Goal: Transaction & Acquisition: Purchase product/service

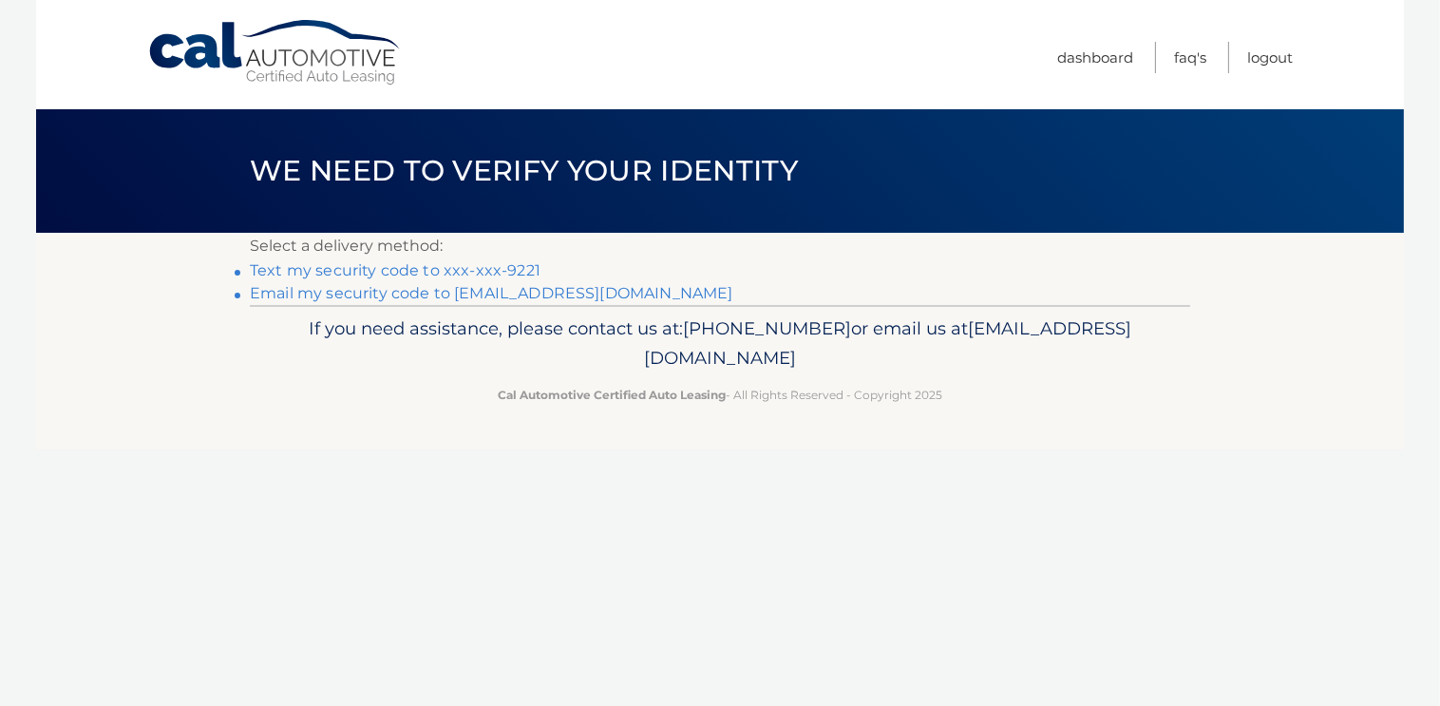
click at [422, 271] on link "Text my security code to xxx-xxx-9221" at bounding box center [395, 270] width 291 height 18
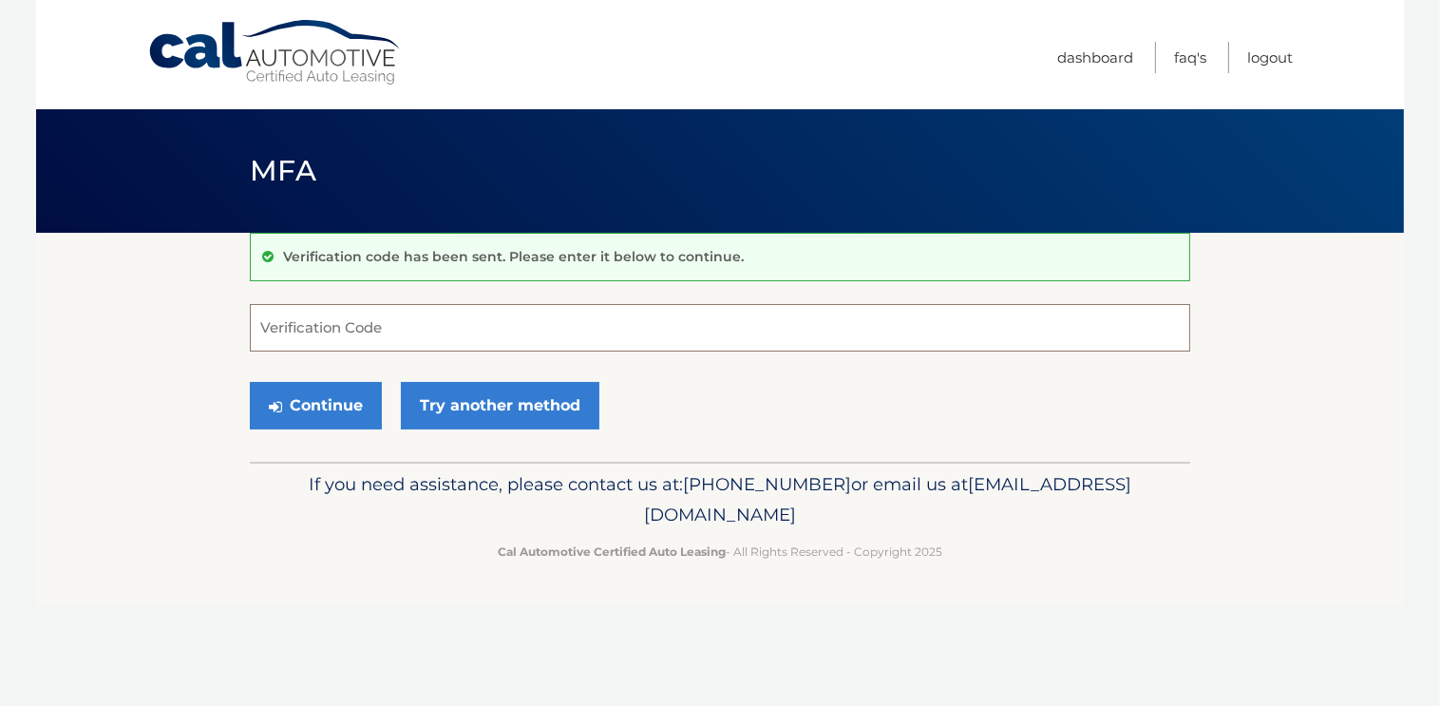
click at [349, 325] on input "Verification Code" at bounding box center [720, 327] width 940 height 47
type input "084336"
click at [345, 405] on button "Continue" at bounding box center [316, 405] width 132 height 47
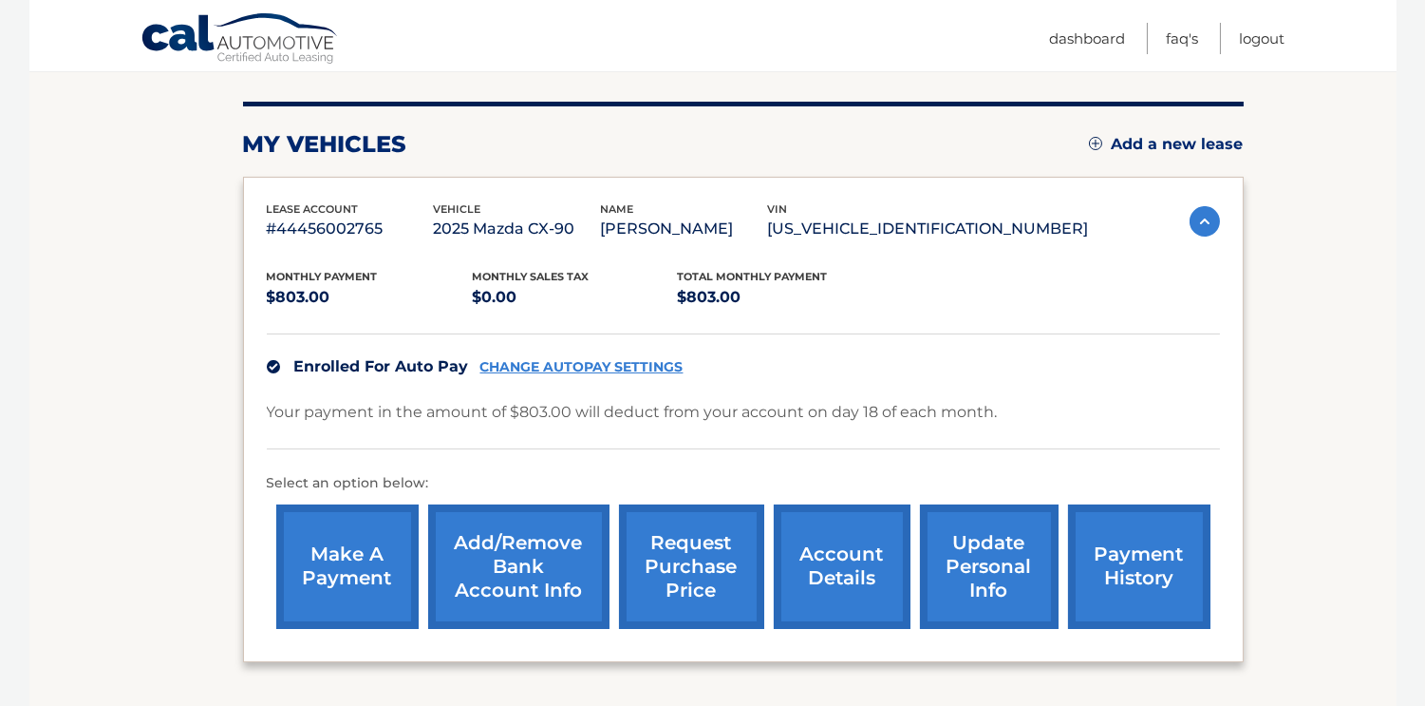
scroll to position [273, 0]
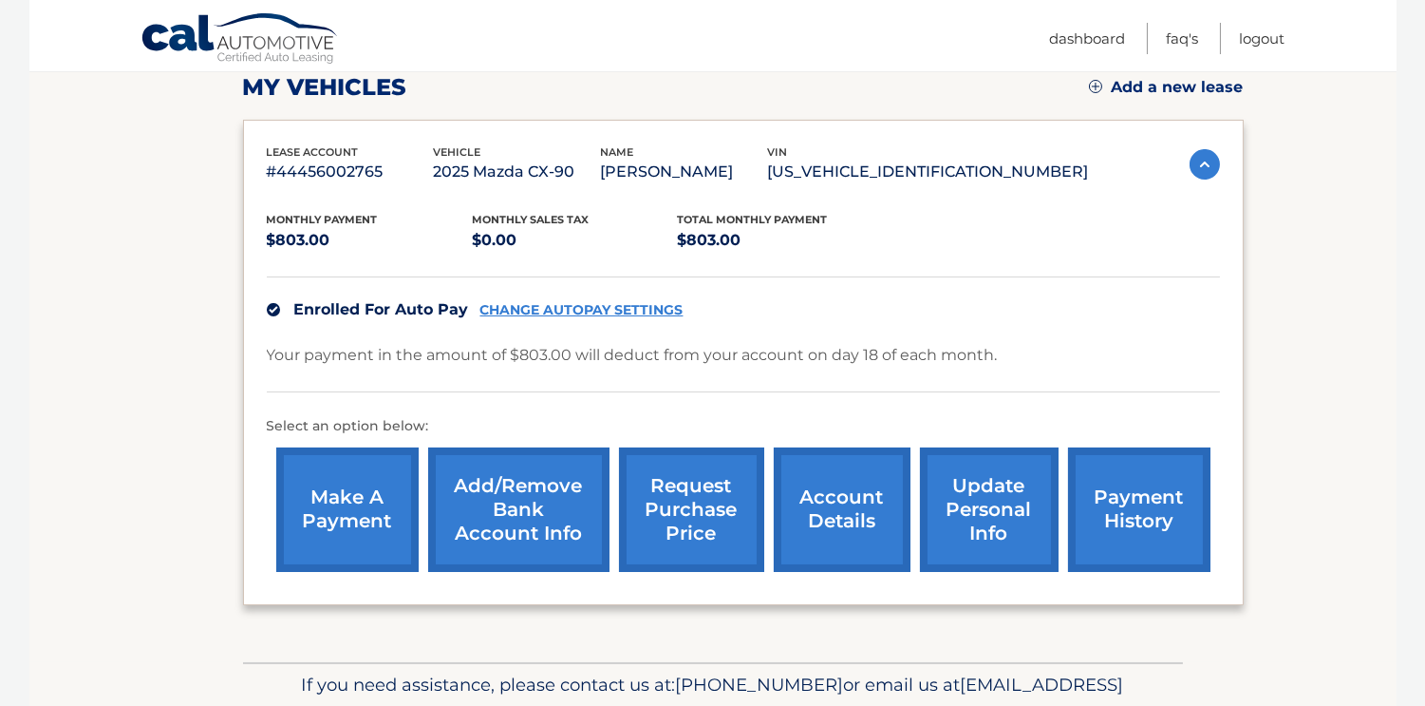
click at [384, 527] on link "make a payment" at bounding box center [347, 509] width 142 height 124
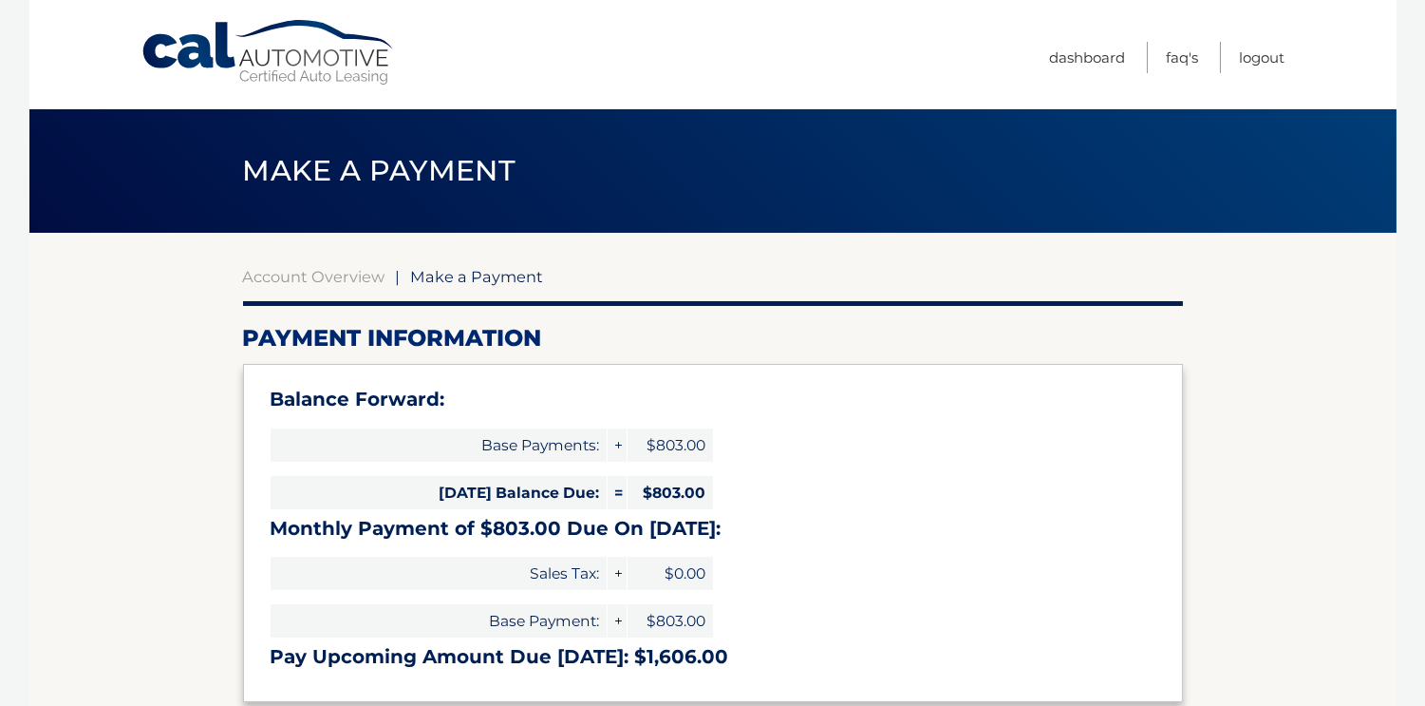
type input "1606.00"
select select "MzRjMDYwMzEtNWI5OC00NzY1LTg0ZjYtZmQxNjE5Y2FkNmVm"
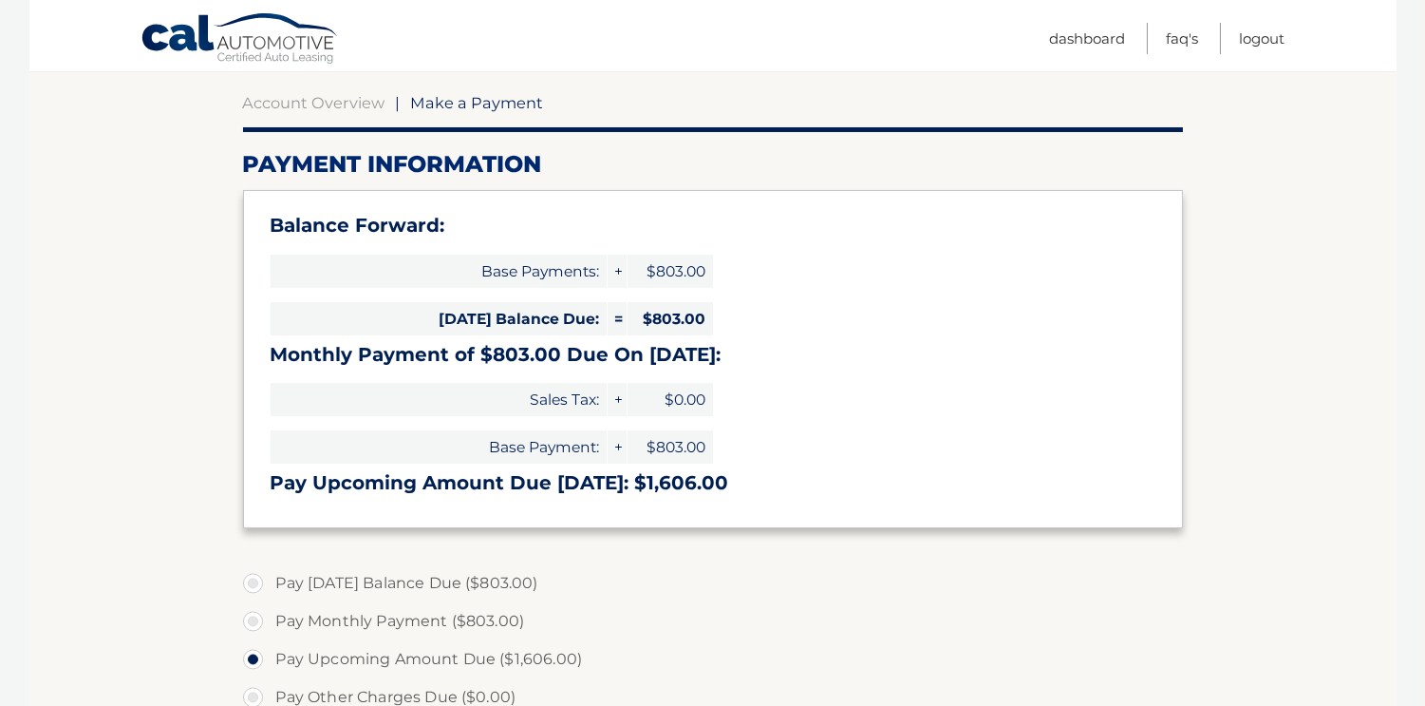
scroll to position [179, 0]
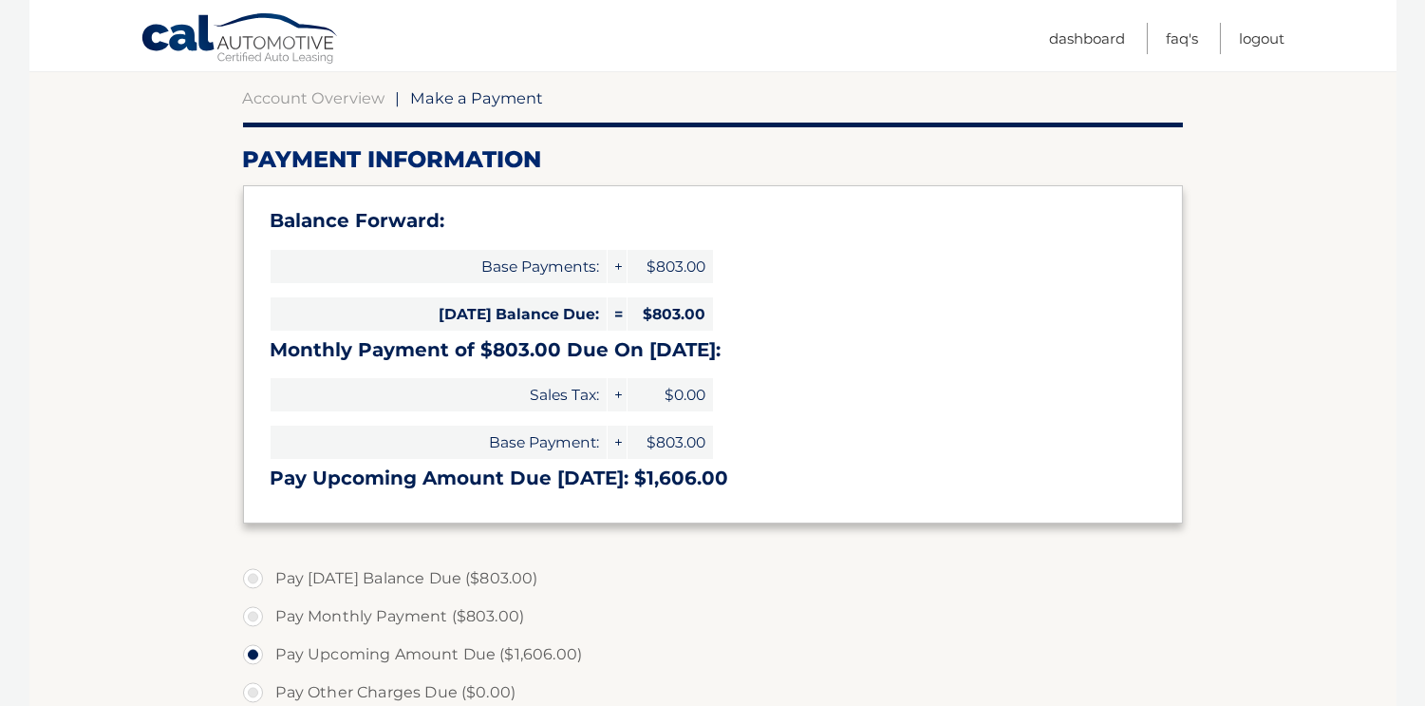
click at [254, 580] on label "Pay [DATE] Balance Due ($803.00)" at bounding box center [713, 578] width 940 height 38
click at [254, 580] on input "Pay [DATE] Balance Due ($803.00)" at bounding box center [260, 574] width 19 height 30
radio input "true"
type input "803.00"
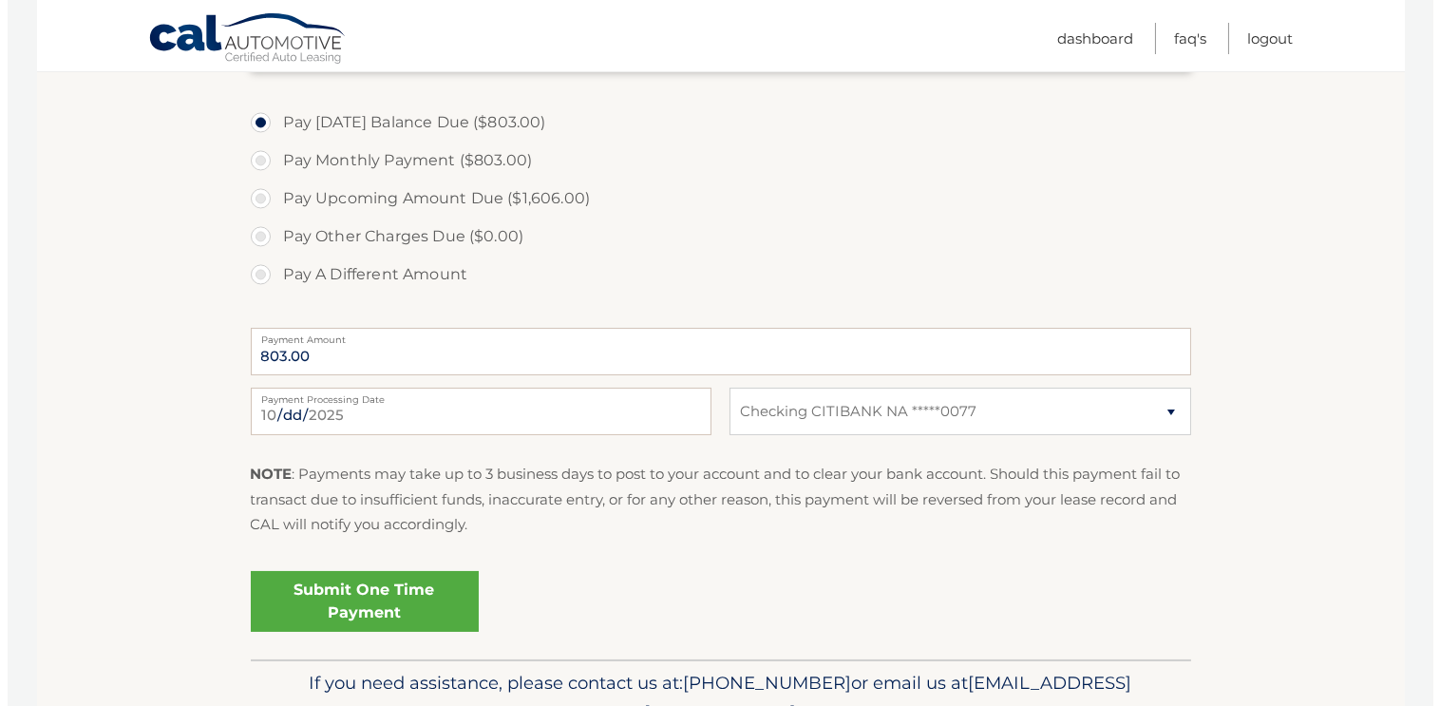
scroll to position [638, 0]
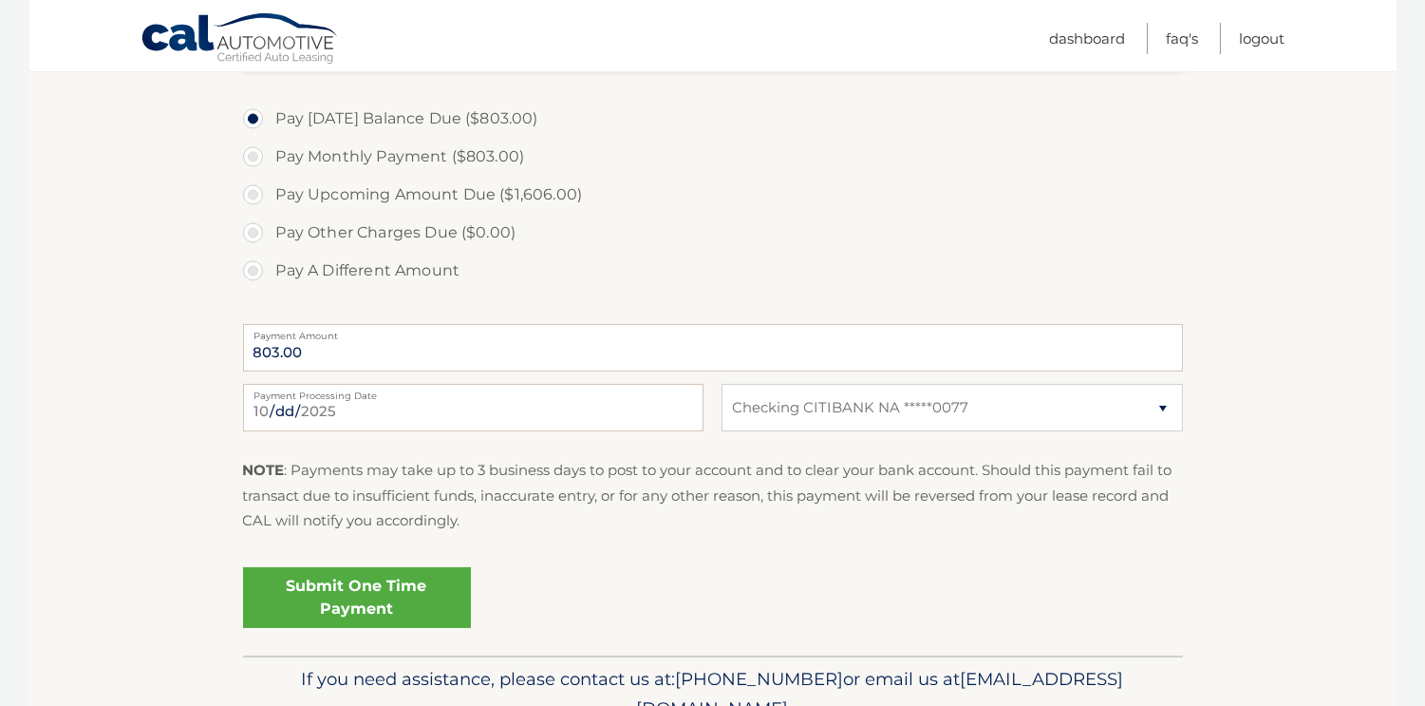
click at [350, 593] on link "Submit One Time Payment" at bounding box center [357, 597] width 228 height 61
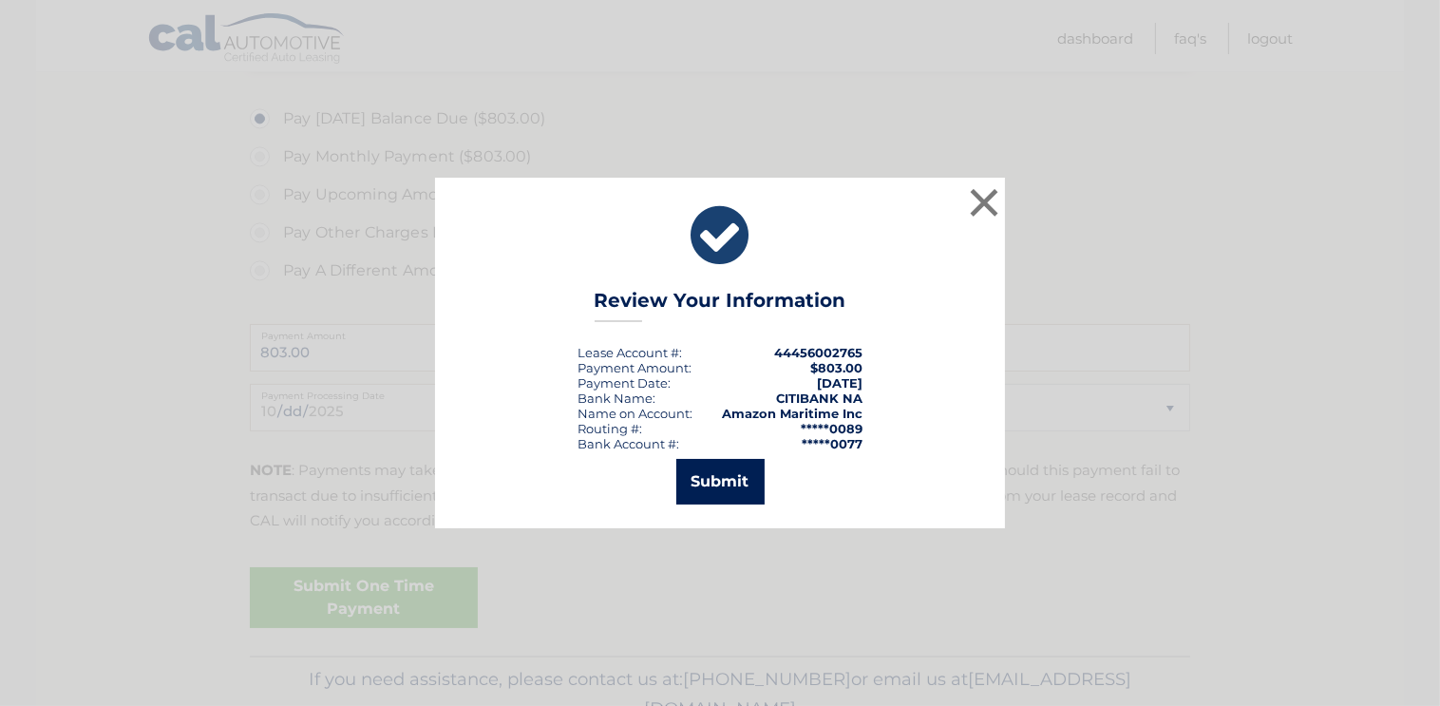
click at [710, 480] on button "Submit" at bounding box center [720, 482] width 88 height 46
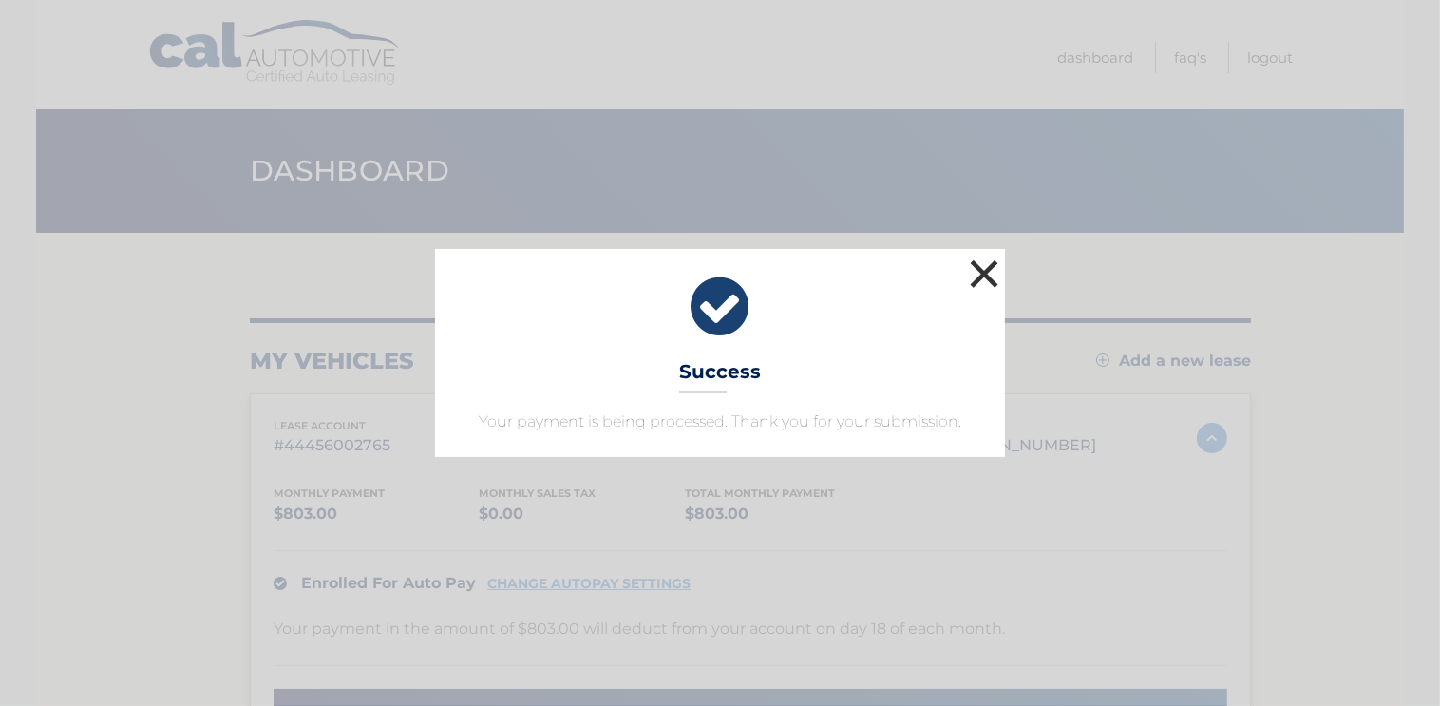
click at [981, 268] on button "×" at bounding box center [984, 273] width 38 height 38
